Goal: Navigation & Orientation: Understand site structure

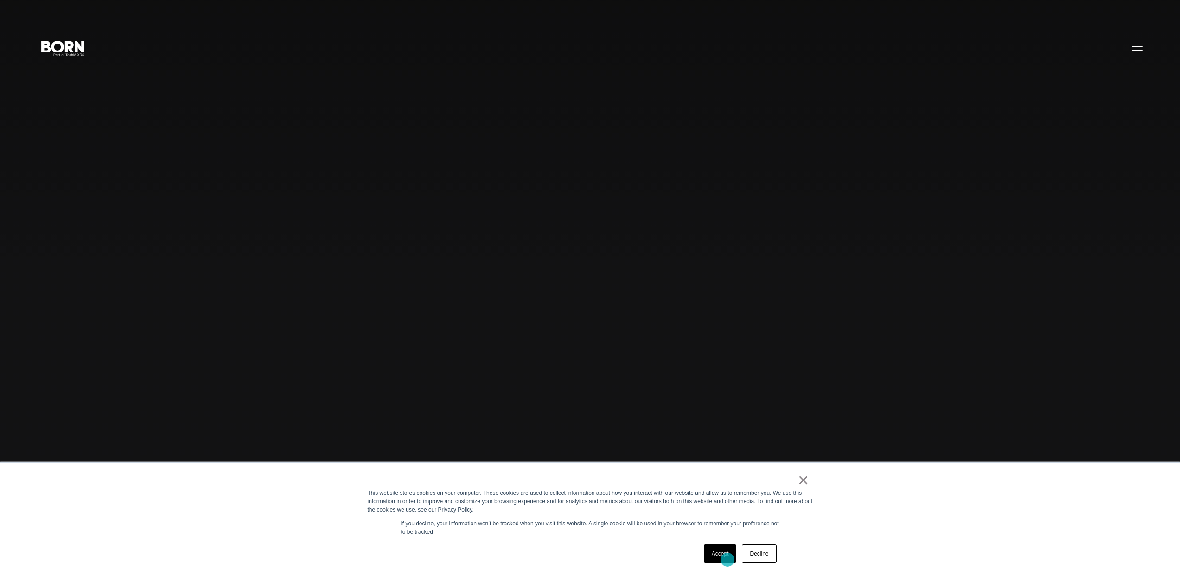
click at [727, 559] on link "Accept" at bounding box center [720, 554] width 33 height 19
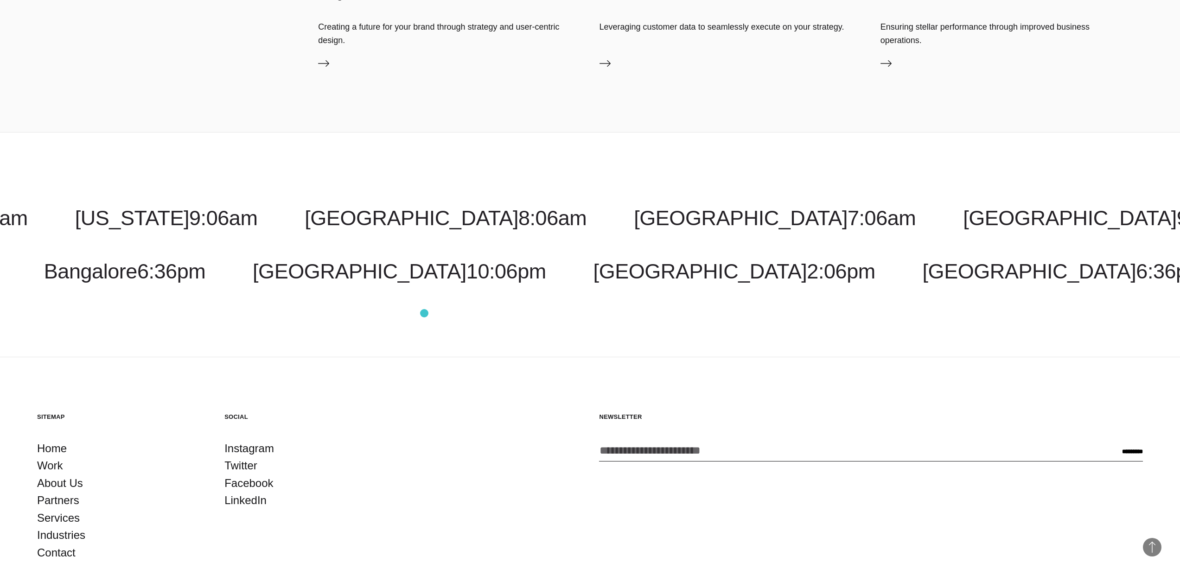
scroll to position [3695, 0]
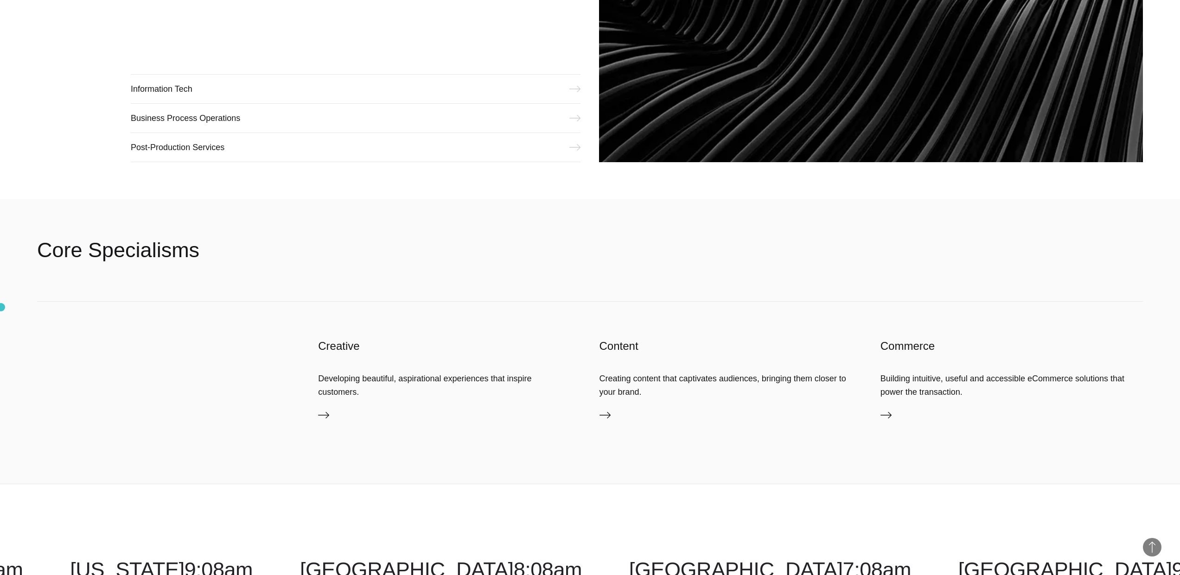
scroll to position [1945, 0]
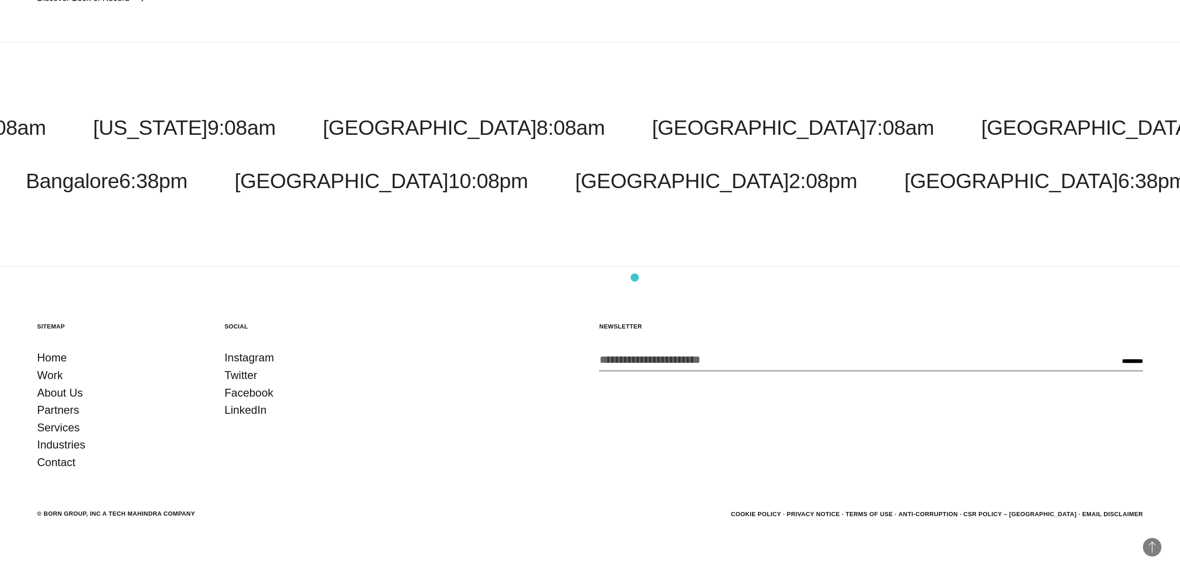
scroll to position [2835, 0]
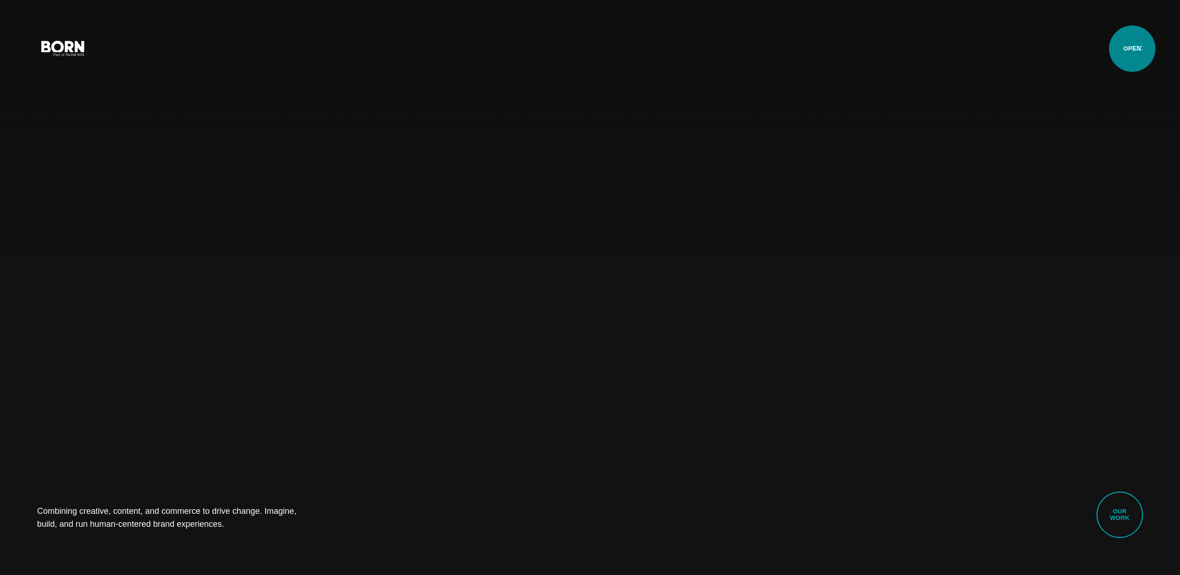
click at [1132, 49] on button "Primary Menu" at bounding box center [1137, 47] width 22 height 19
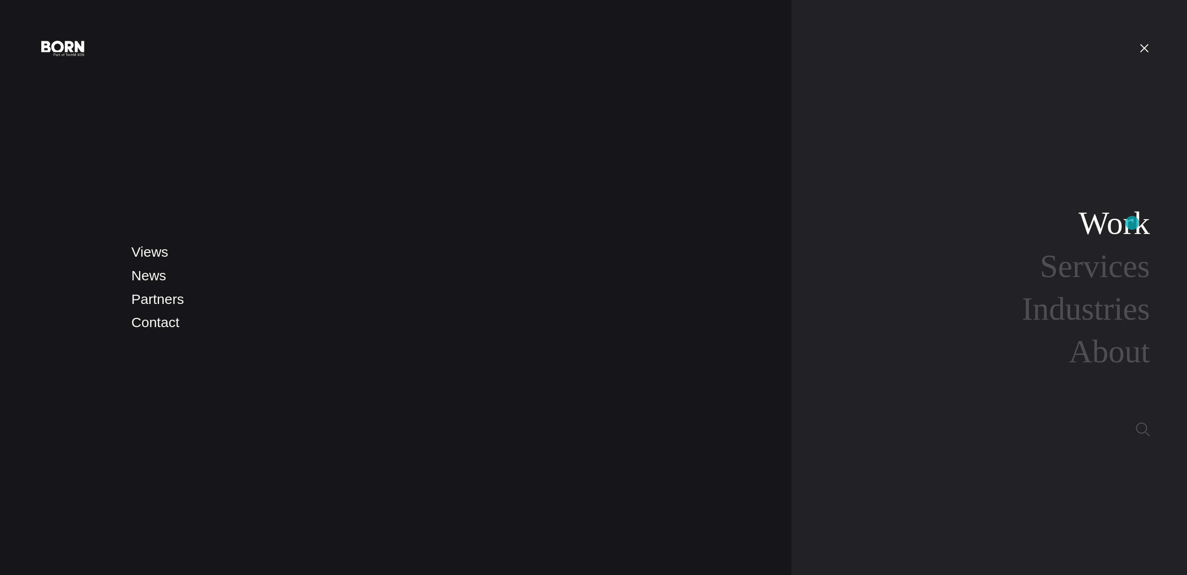
click at [1132, 223] on link "Work" at bounding box center [1113, 223] width 71 height 36
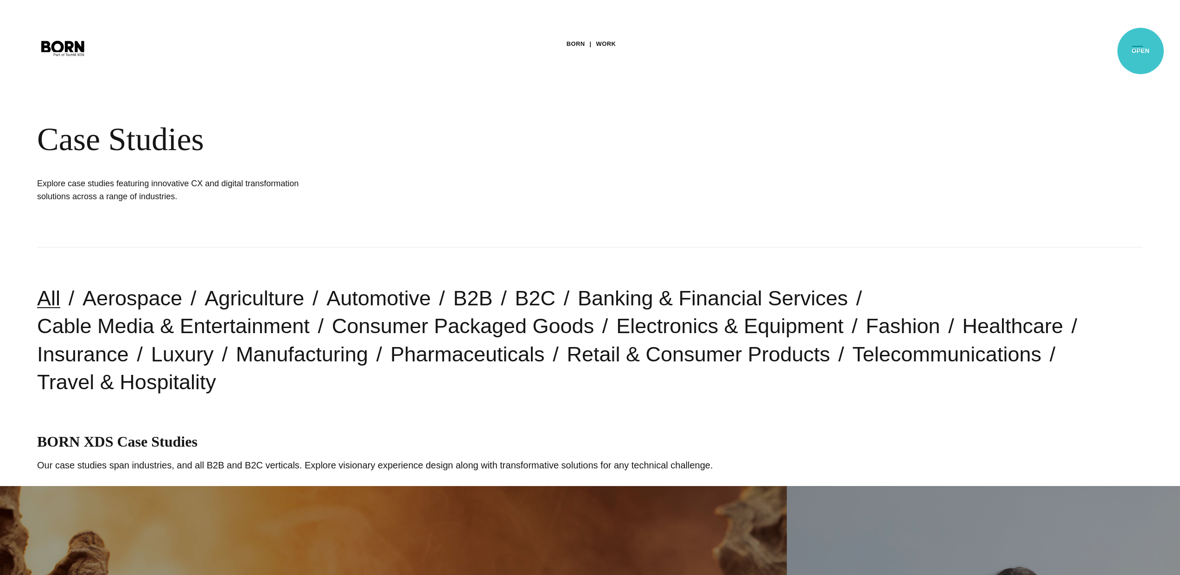
click at [1140, 51] on button "Primary Menu" at bounding box center [1137, 47] width 22 height 19
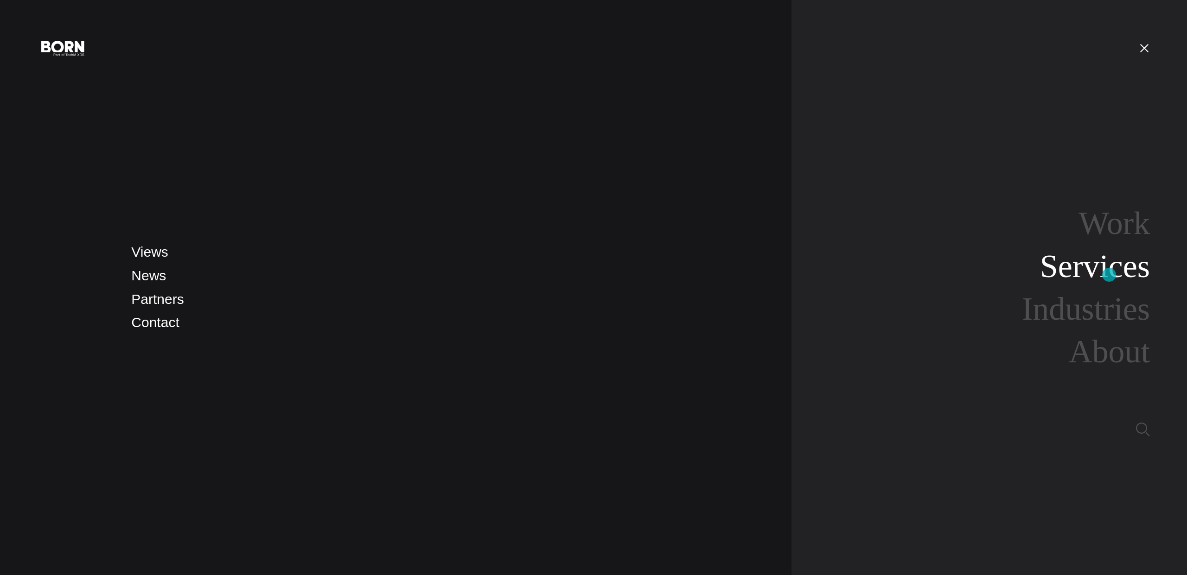
click at [1108, 274] on link "Services" at bounding box center [1095, 266] width 110 height 36
